Goal: Task Accomplishment & Management: Manage account settings

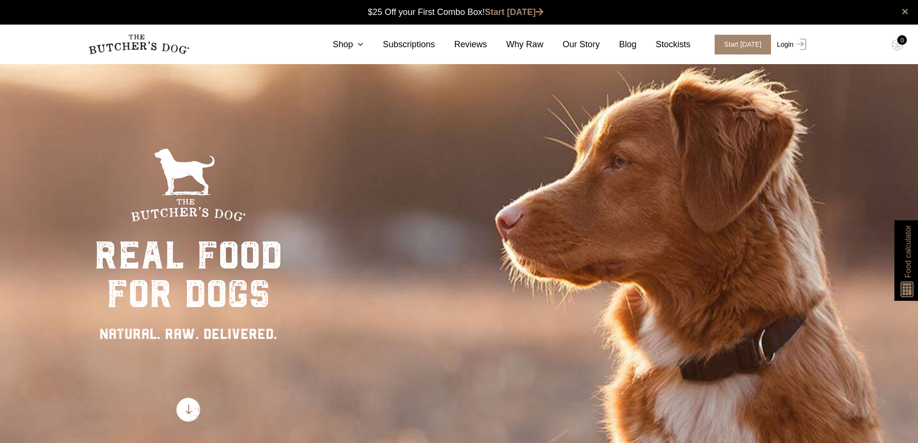
click at [789, 46] on link "Login" at bounding box center [790, 45] width 31 height 20
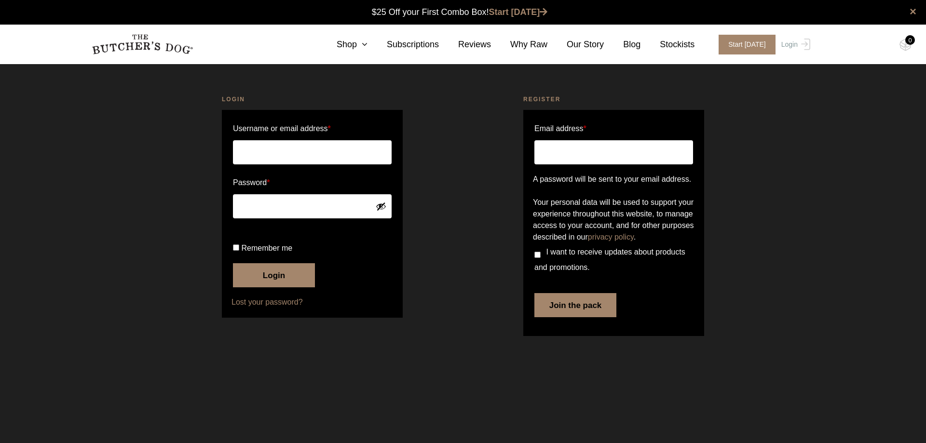
type input "erix.navarro@gmail.com"
click at [237, 251] on input "Remember me" at bounding box center [236, 247] width 6 height 6
checkbox input "true"
click at [282, 287] on button "Login" at bounding box center [274, 275] width 82 height 24
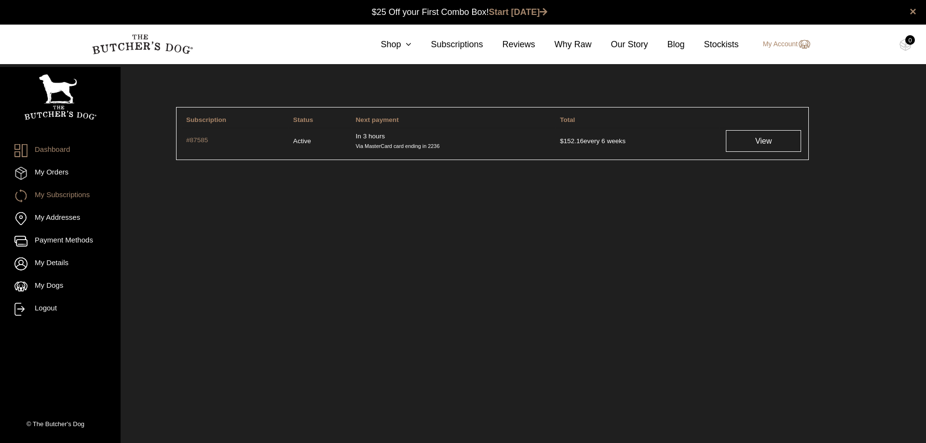
click at [42, 145] on link "Dashboard" at bounding box center [60, 150] width 92 height 13
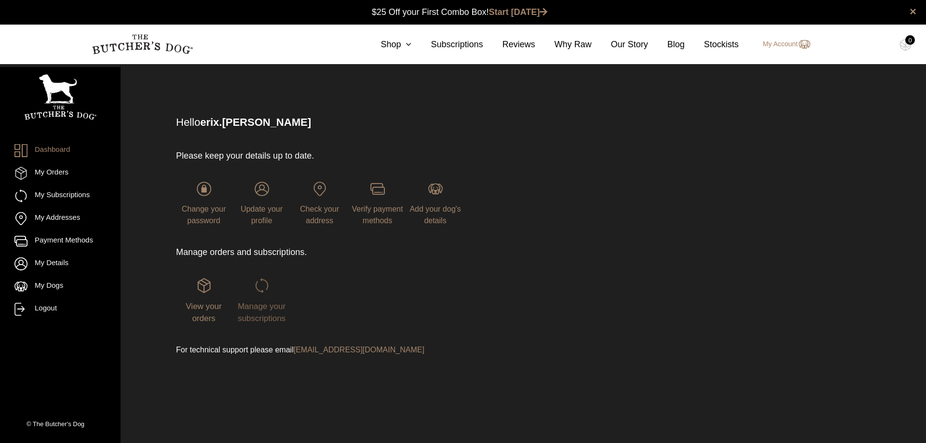
click at [258, 303] on span "Manage your subscriptions" at bounding box center [262, 313] width 48 height 22
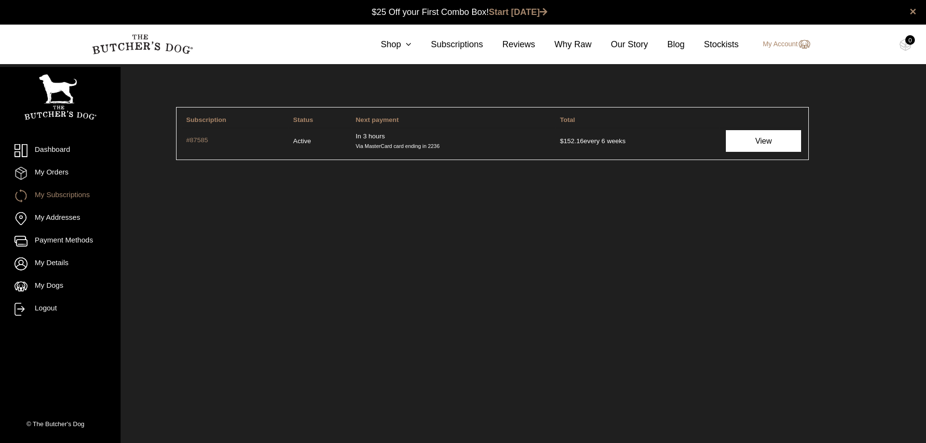
click at [769, 138] on link "View" at bounding box center [763, 141] width 75 height 22
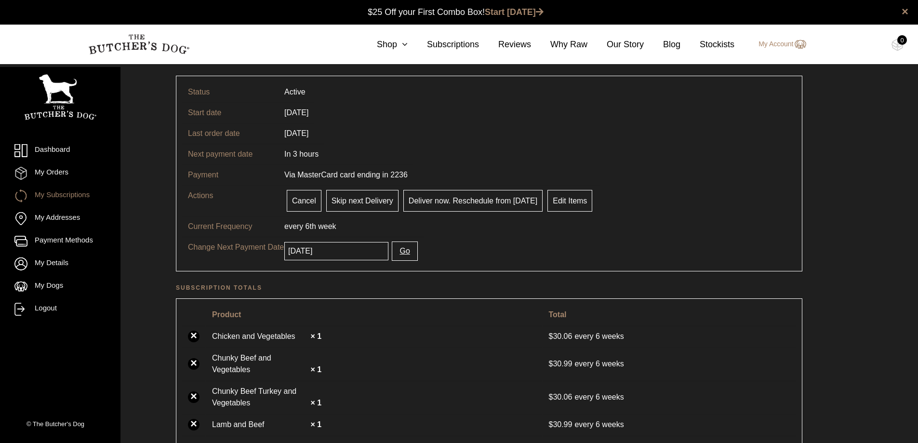
scroll to position [48, 0]
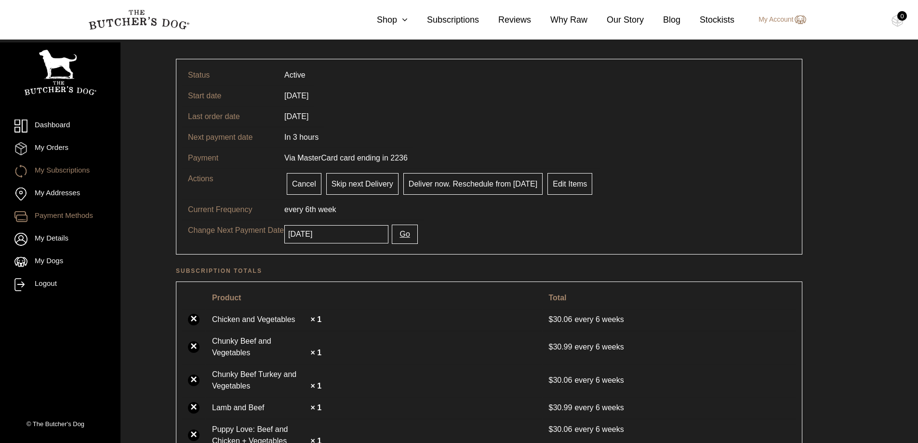
click at [63, 218] on link "Payment Methods" at bounding box center [60, 216] width 92 height 13
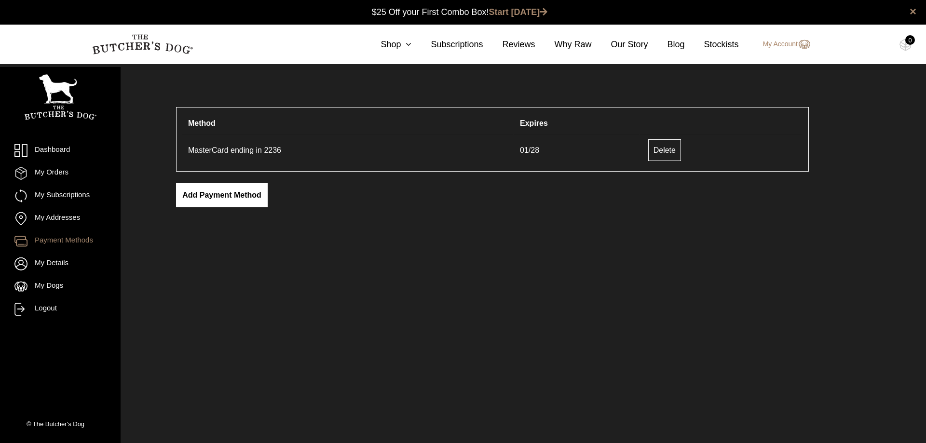
click at [235, 198] on link "Add payment method" at bounding box center [222, 195] width 92 height 24
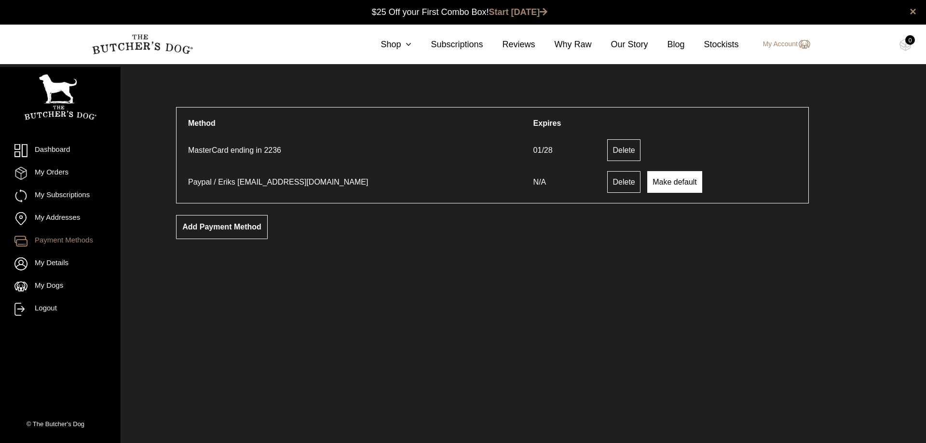
click at [647, 184] on link "Make default" at bounding box center [674, 182] width 55 height 22
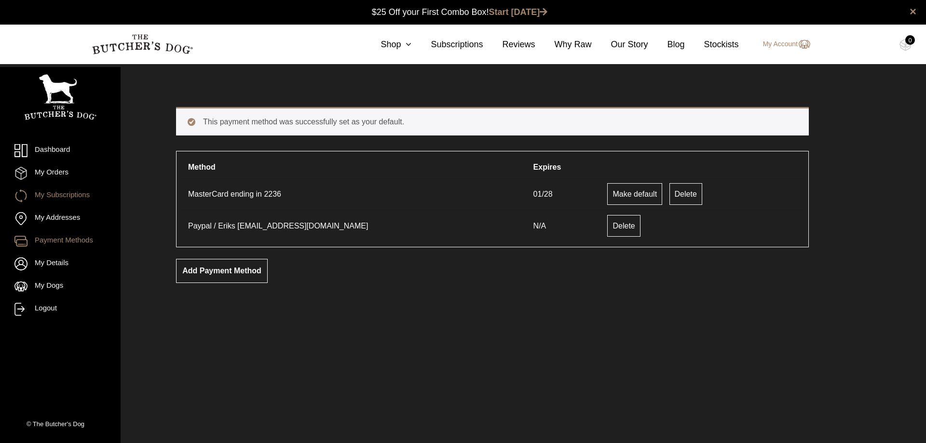
click at [61, 196] on link "My Subscriptions" at bounding box center [60, 195] width 92 height 13
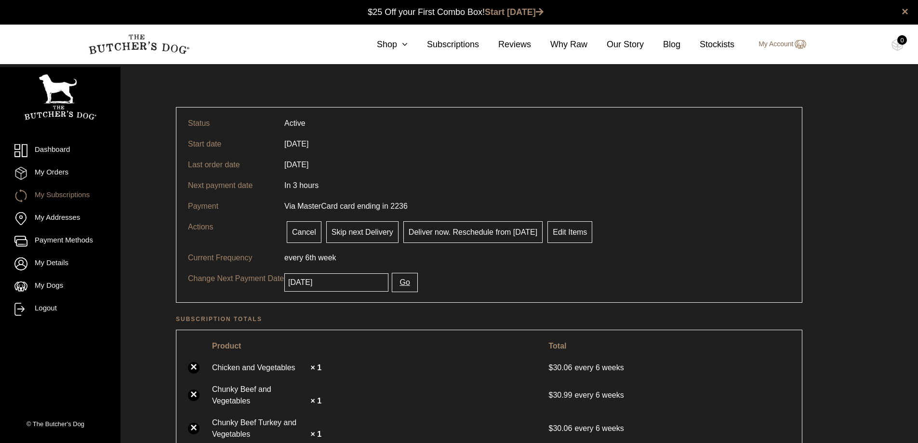
click at [786, 47] on link "My Account" at bounding box center [777, 45] width 57 height 12
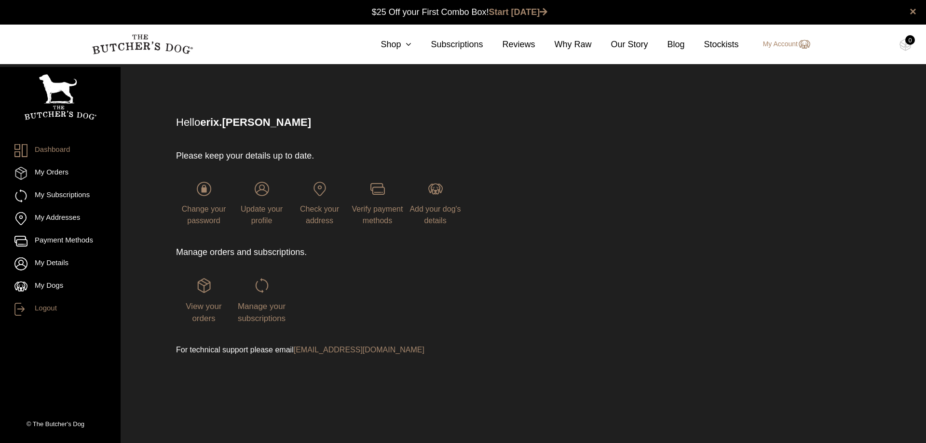
click at [42, 305] on link "Logout" at bounding box center [60, 309] width 92 height 13
